Goal: Transaction & Acquisition: Purchase product/service

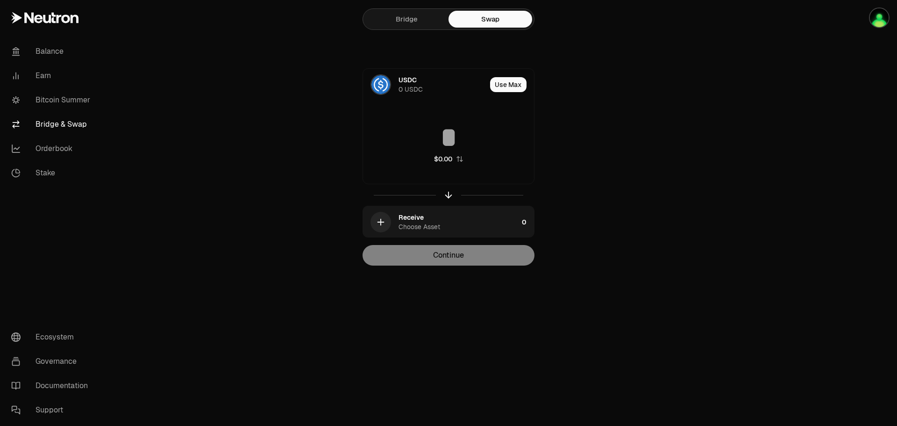
click at [510, 82] on button "Use Max" at bounding box center [508, 84] width 36 height 15
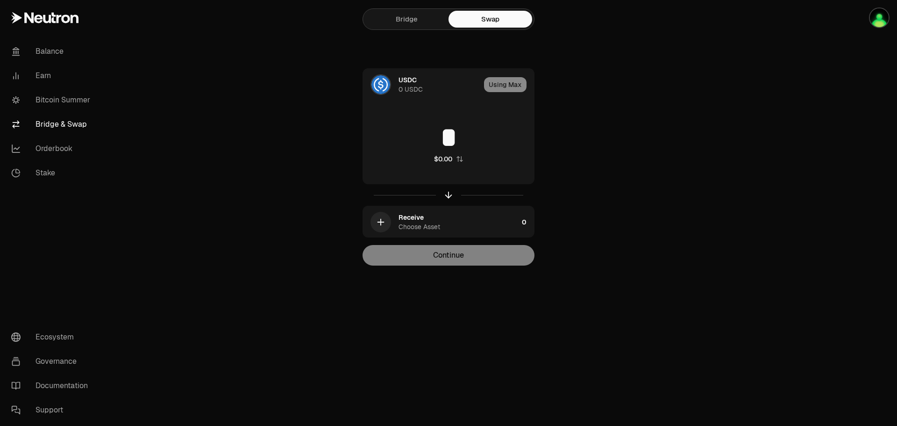
type input "*"
click at [432, 220] on div "Receive Choose Asset" at bounding box center [459, 222] width 120 height 19
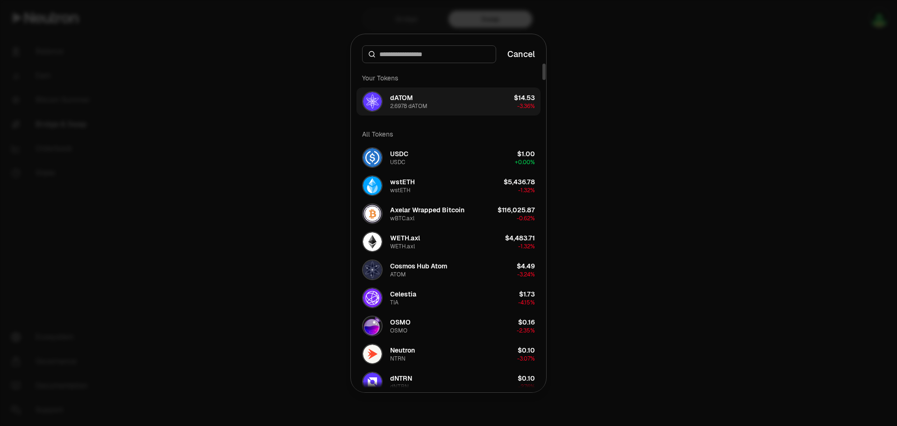
click at [478, 102] on button "dATOM 2.6978 dATOM $14.53 -3.36%" at bounding box center [449, 101] width 184 height 28
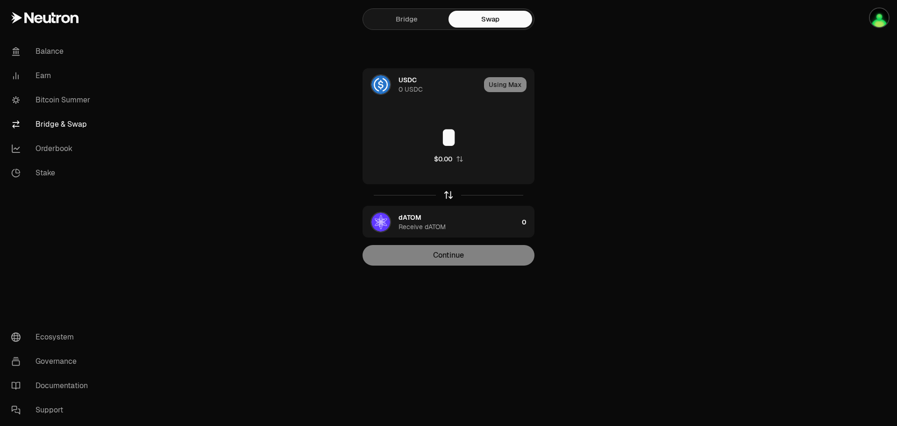
click at [446, 193] on icon "button" at bounding box center [449, 195] width 10 height 10
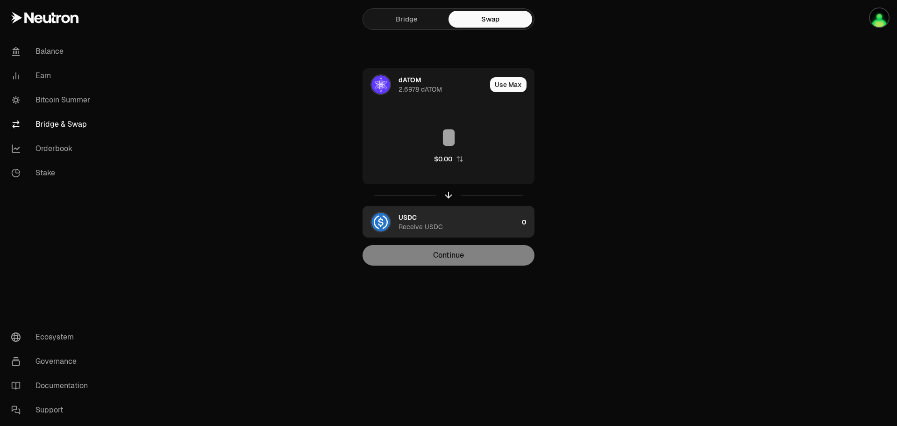
click at [473, 224] on div "USDC Receive USDC" at bounding box center [459, 222] width 120 height 19
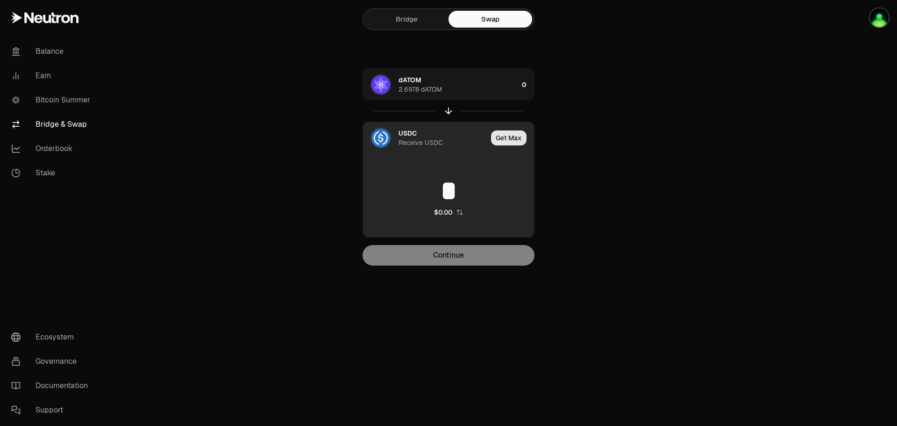
click at [514, 139] on button "Get Max" at bounding box center [509, 137] width 36 height 15
type input "*********"
click at [514, 139] on div "Getting Max" at bounding box center [507, 138] width 55 height 32
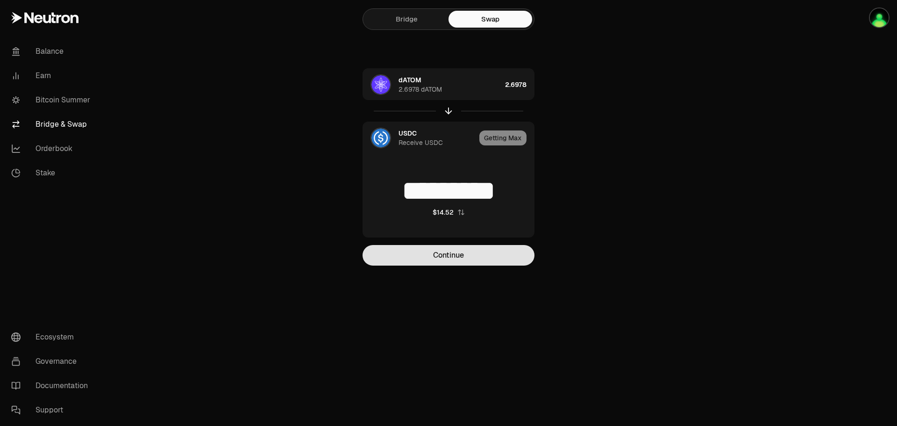
click at [478, 256] on button "Continue" at bounding box center [449, 255] width 172 height 21
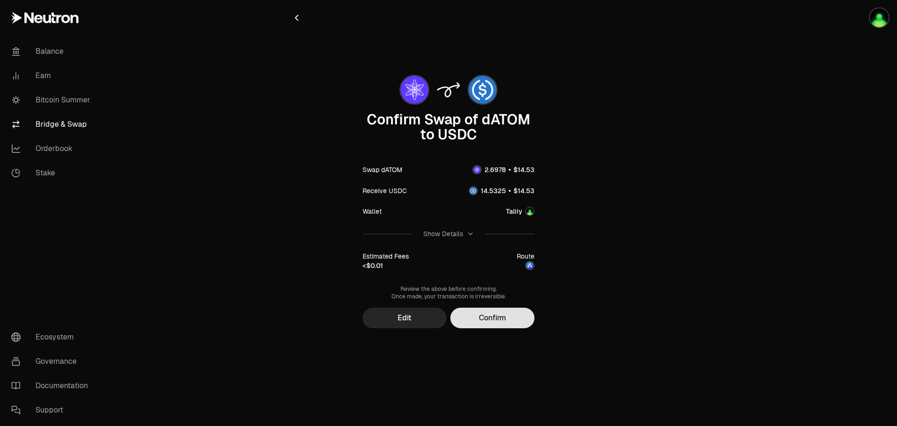
click at [498, 320] on button "Confirm" at bounding box center [493, 318] width 84 height 21
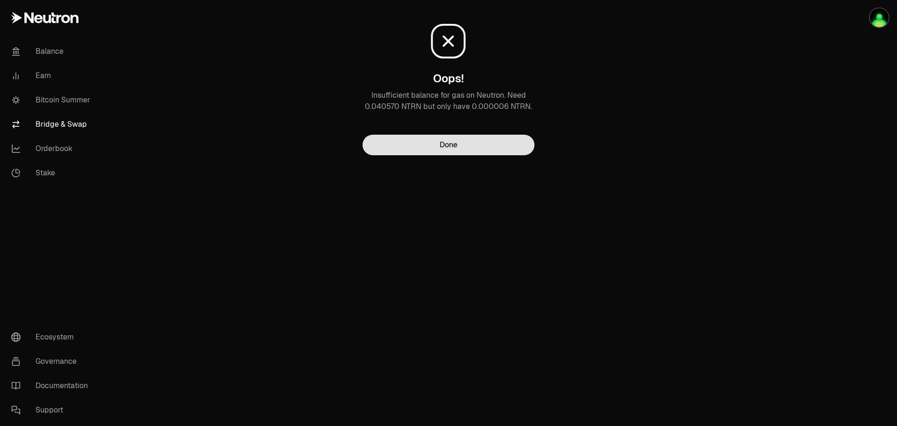
click at [491, 148] on button "Done" at bounding box center [449, 145] width 172 height 21
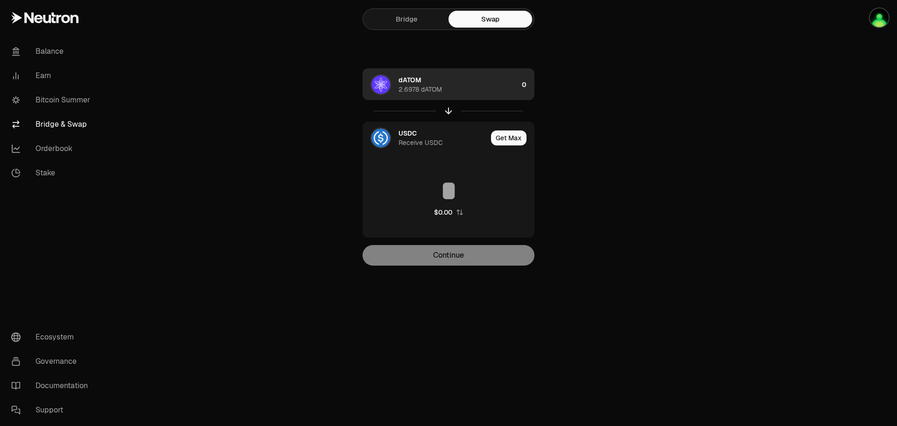
click at [417, 81] on div "dATOM" at bounding box center [410, 79] width 23 height 9
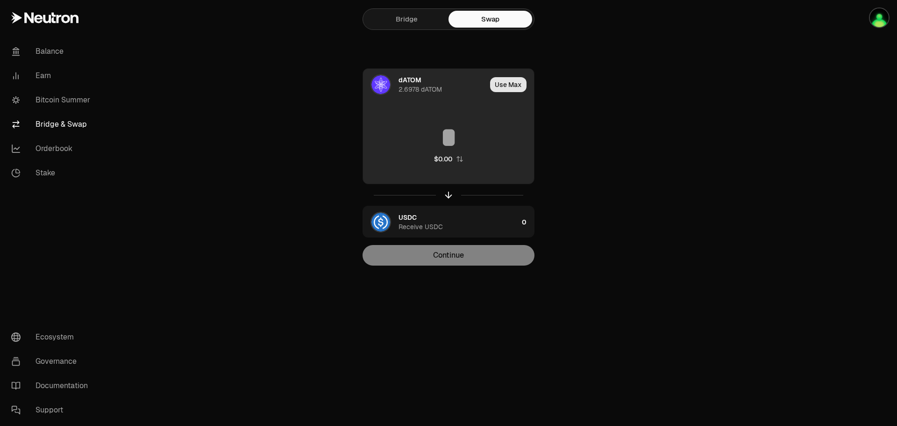
click at [498, 87] on button "Use Max" at bounding box center [508, 84] width 36 height 15
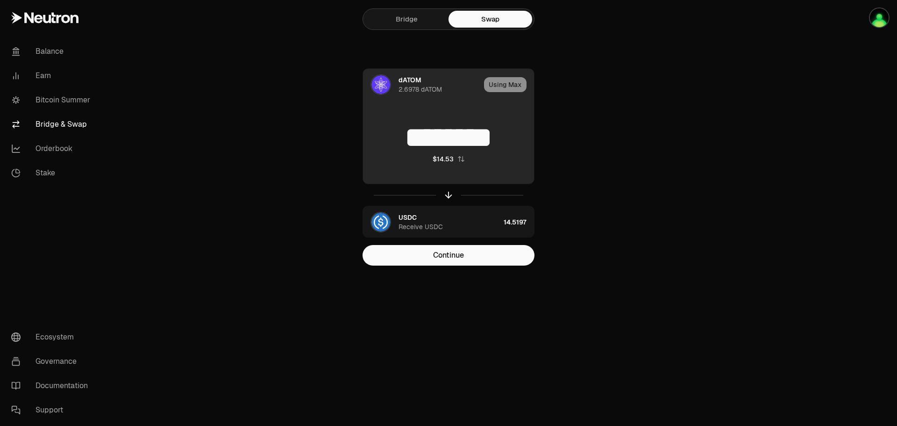
click at [514, 136] on input "********" at bounding box center [448, 137] width 171 height 28
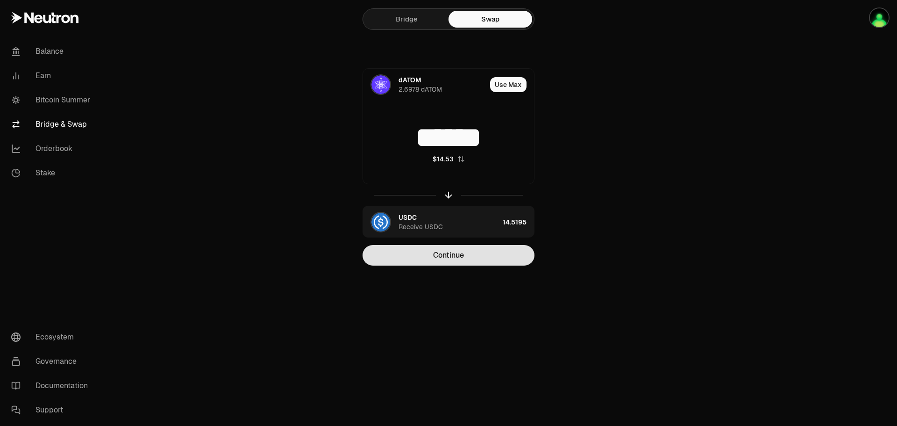
type input "******"
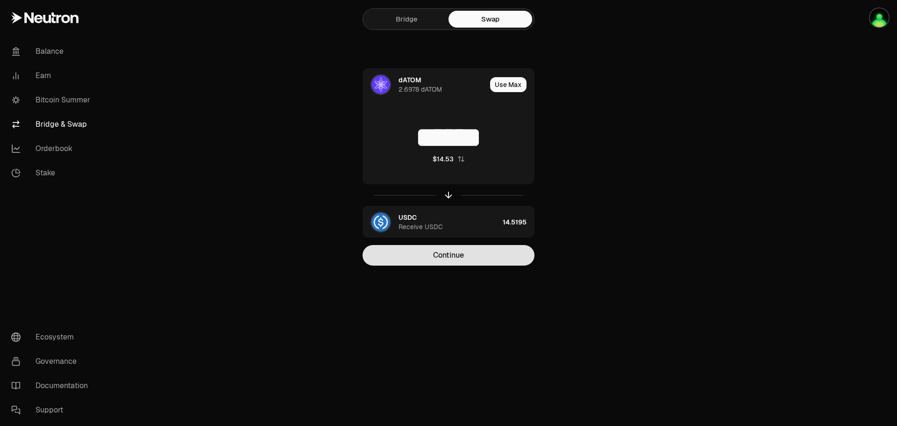
click at [484, 251] on button "Continue" at bounding box center [449, 255] width 172 height 21
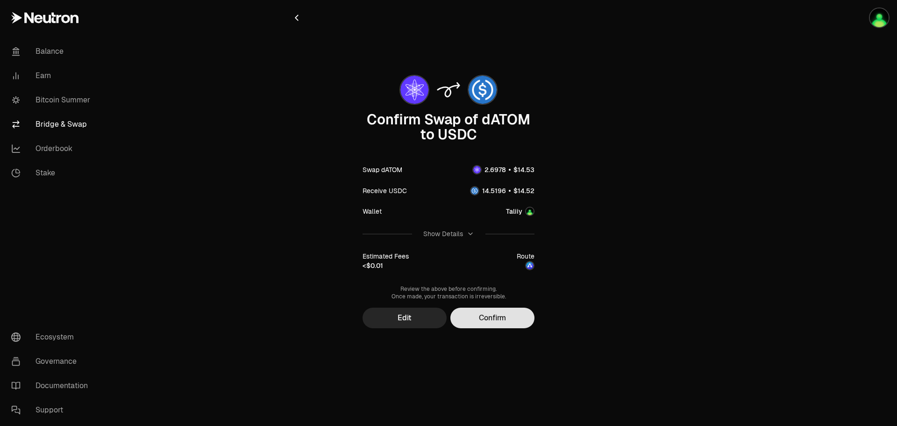
click at [497, 319] on button "Confirm" at bounding box center [493, 318] width 84 height 21
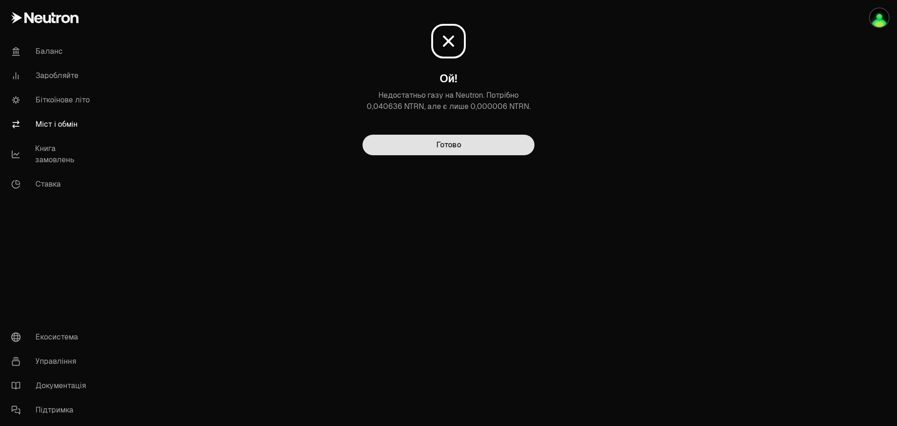
click at [447, 153] on button "Готово" at bounding box center [449, 145] width 172 height 21
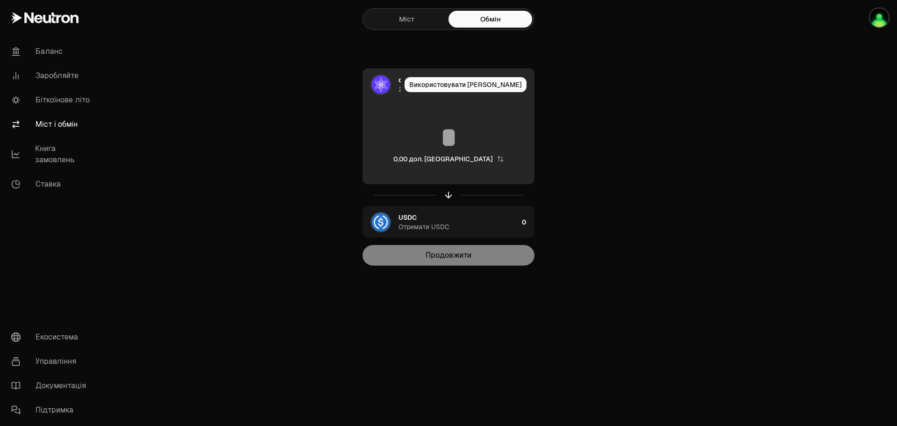
click at [401, 85] on div "2.6978 dATOM" at bounding box center [400, 89] width 2 height 9
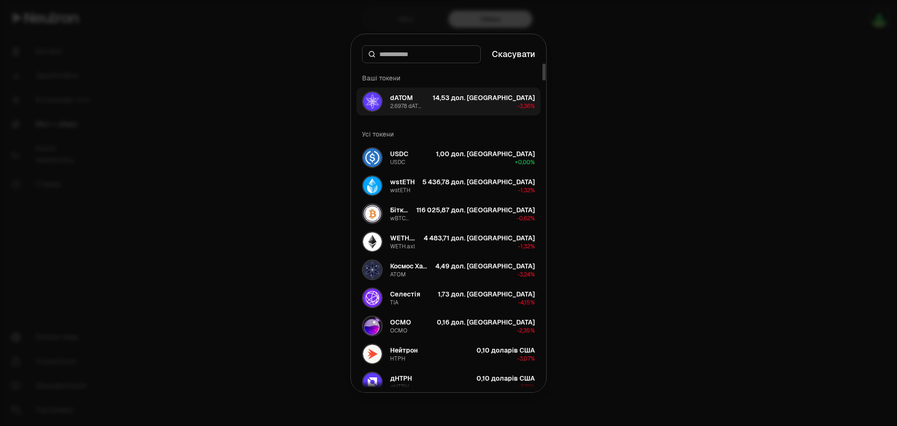
click at [440, 104] on button "dATOM 2.6978 dATOM 14,53 дол. США -3,36%" at bounding box center [449, 101] width 184 height 28
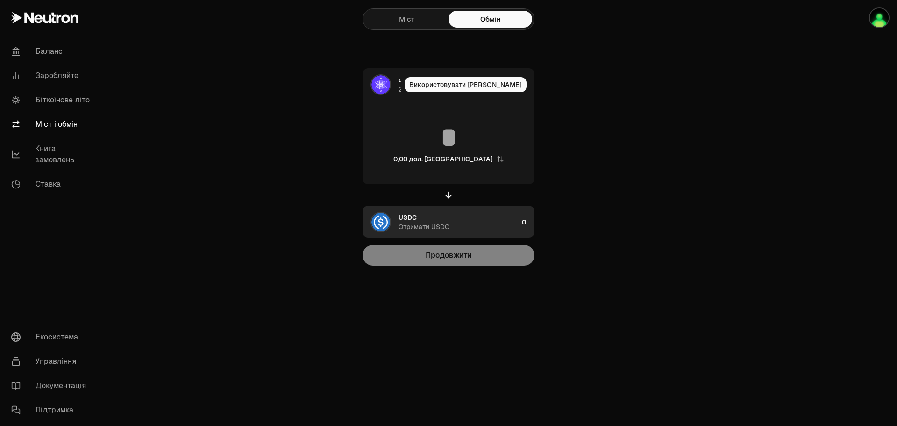
click at [417, 229] on font "Отримати USDC" at bounding box center [424, 226] width 51 height 8
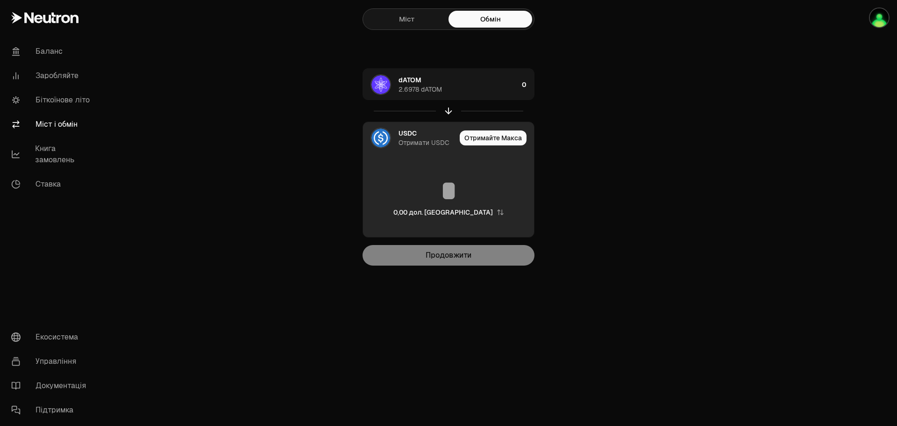
click at [244, 127] on main "Міст Обмін dATOM 2.6978 dATOM 0 USDC Отримати USDC Отримайте Макса 0,00 дол. СШ…" at bounding box center [501, 151] width 793 height 303
click at [54, 50] on font "Баланс" at bounding box center [49, 51] width 27 height 10
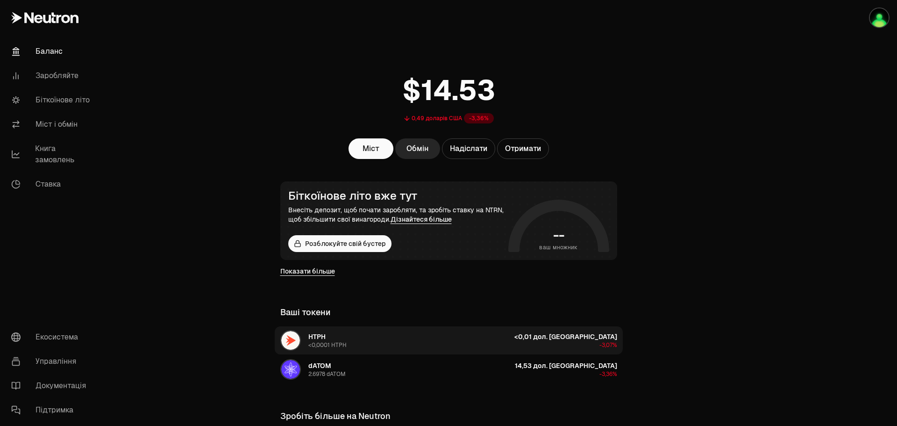
drag, startPoint x: 335, startPoint y: 334, endPoint x: 299, endPoint y: 337, distance: 36.1
click at [299, 337] on div "НТРН <0,0001 НТРН" at bounding box center [313, 340] width 66 height 21
drag, startPoint x: 308, startPoint y: 331, endPoint x: 323, endPoint y: 336, distance: 16.4
click at [323, 336] on div "НТРН <0,0001 НТРН" at bounding box center [313, 340] width 66 height 21
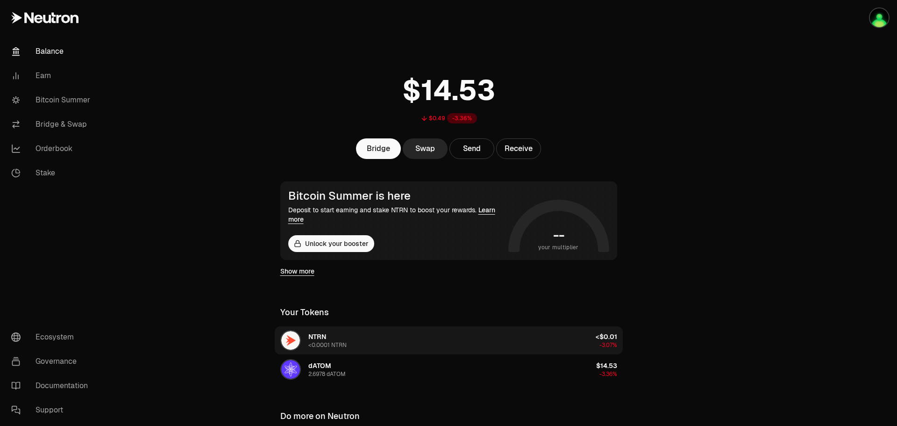
click at [625, 164] on div "$0.49 -3.36% Bridge Swap Send Receive Bitcoin Summer is here Deposit to start e…" at bounding box center [448, 252] width 359 height 505
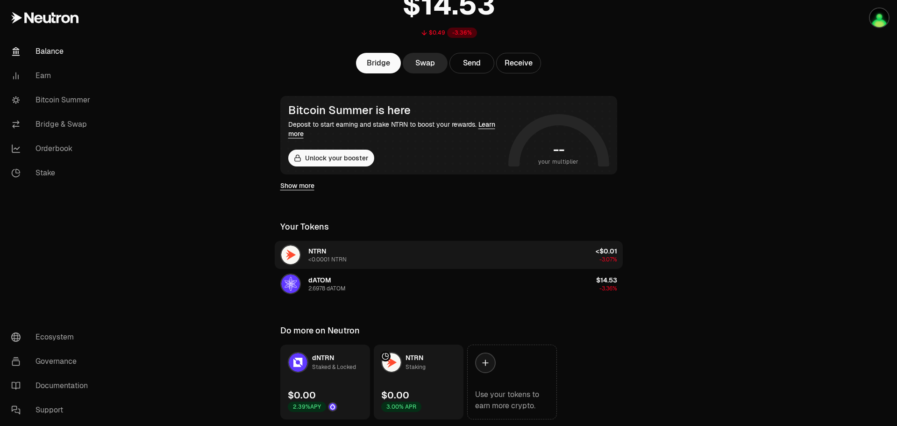
scroll to position [93, 0]
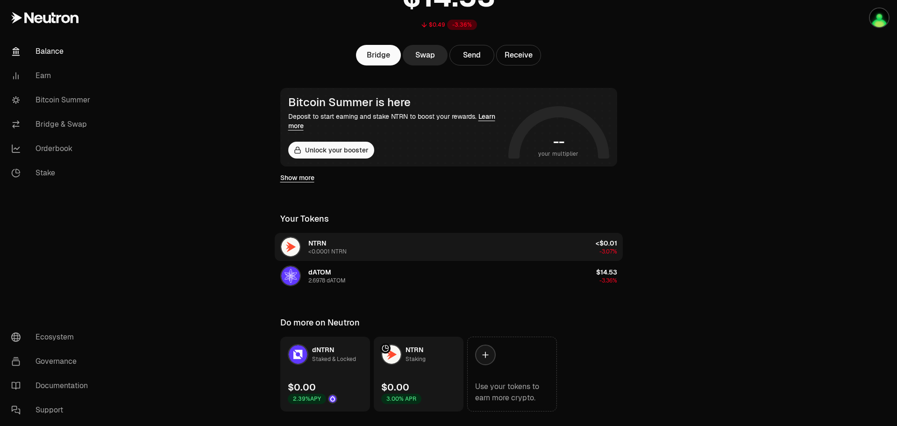
click at [434, 380] on link "NTRN Staking $0.00 3.00% APR" at bounding box center [419, 374] width 90 height 75
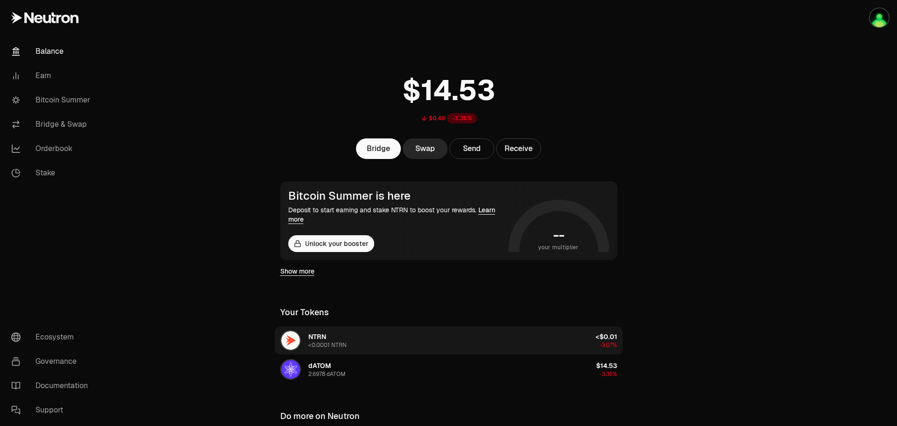
drag, startPoint x: 314, startPoint y: 334, endPoint x: 334, endPoint y: 336, distance: 20.2
click at [334, 336] on div "NTRN <0.0001 NTRN" at bounding box center [313, 340] width 66 height 21
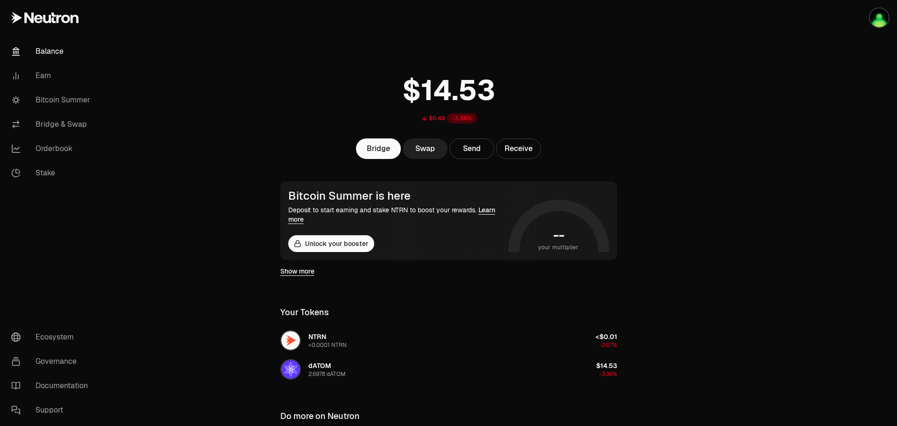
click at [418, 150] on link "Swap" at bounding box center [425, 148] width 45 height 21
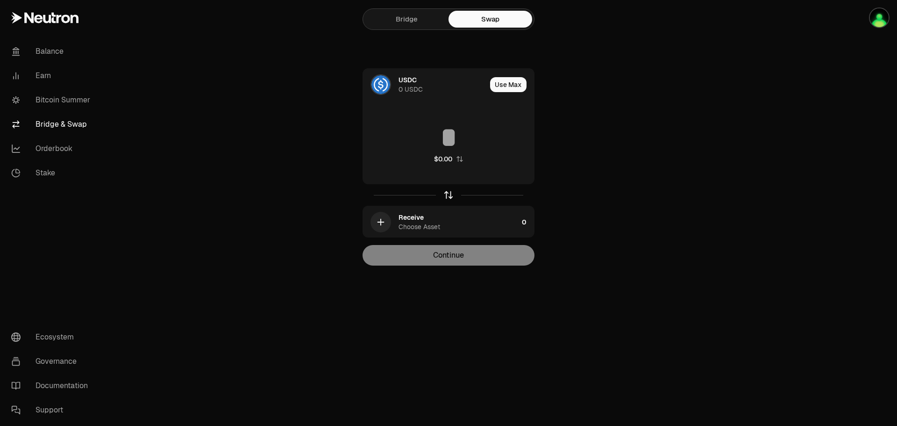
click at [446, 194] on icon "button" at bounding box center [449, 193] width 6 height 3
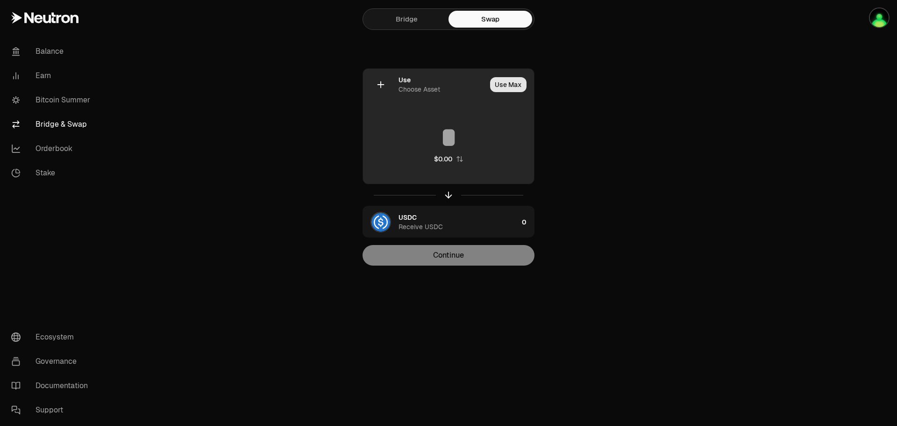
click at [496, 81] on button "Use Max" at bounding box center [508, 84] width 36 height 15
click at [415, 102] on div "Use Choose Asset Using Max $0.00" at bounding box center [448, 127] width 171 height 116
click at [376, 74] on div at bounding box center [381, 84] width 21 height 21
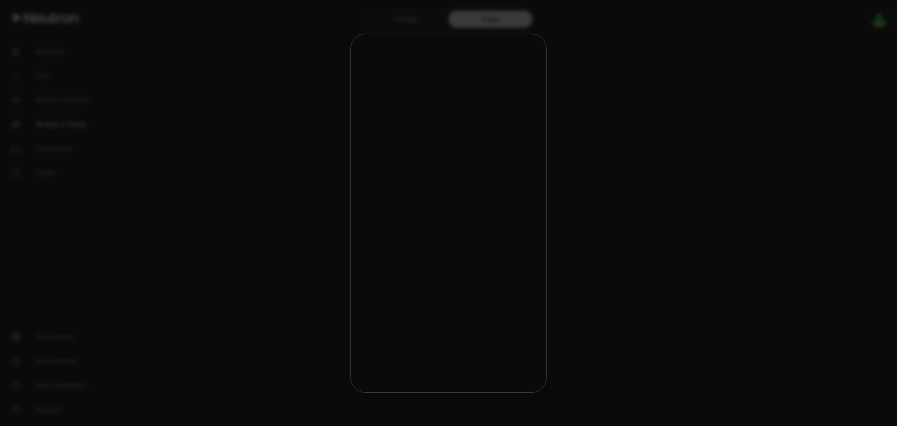
click at [383, 86] on div "Your Tokens" at bounding box center [448, 78] width 183 height 19
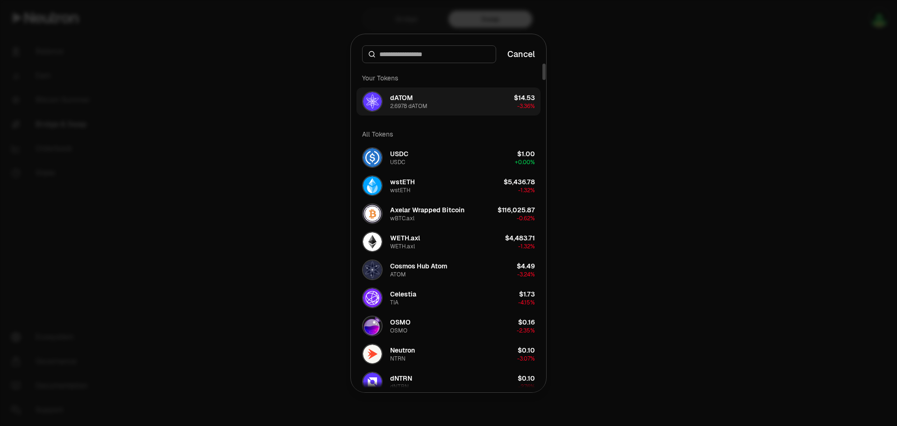
click at [414, 99] on div "dATOM 2.6978 dATOM" at bounding box center [408, 101] width 37 height 17
type input "********"
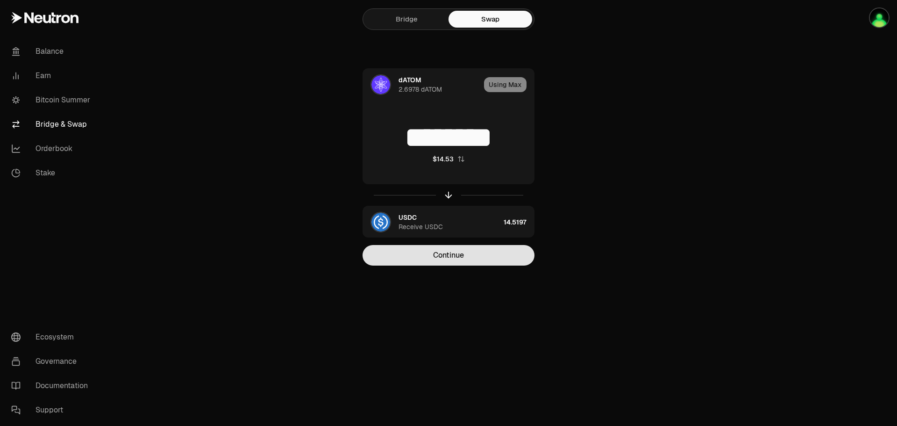
click at [465, 252] on button "Continue" at bounding box center [449, 255] width 172 height 21
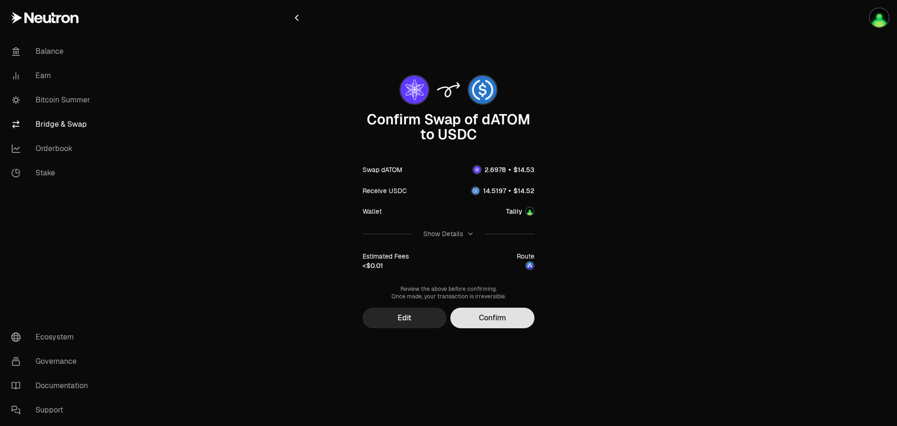
click at [493, 313] on button "Confirm" at bounding box center [493, 318] width 84 height 21
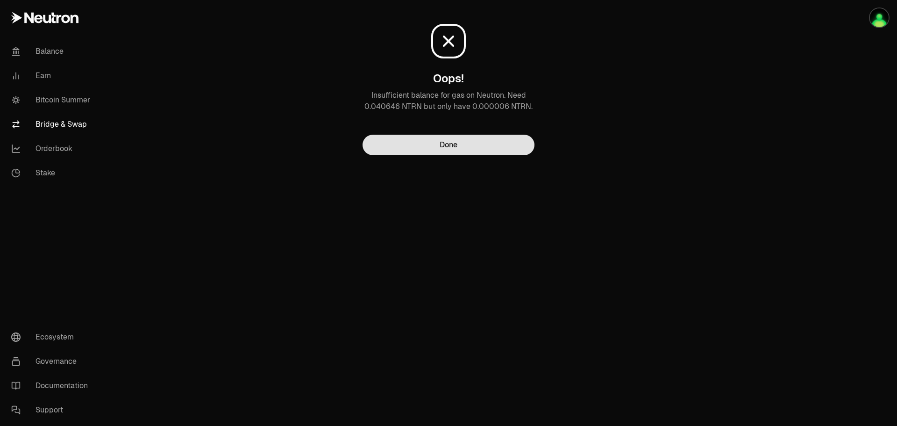
click at [480, 149] on button "Done" at bounding box center [449, 145] width 172 height 21
